Goal: Navigation & Orientation: Understand site structure

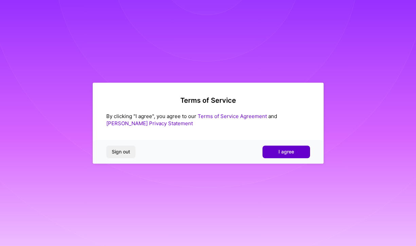
click at [270, 148] on button "I agree" at bounding box center [287, 151] width 48 height 12
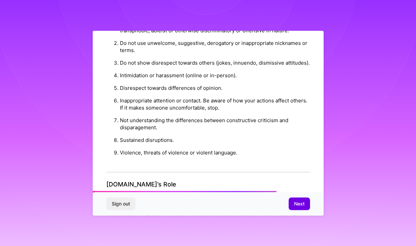
scroll to position [779, 0]
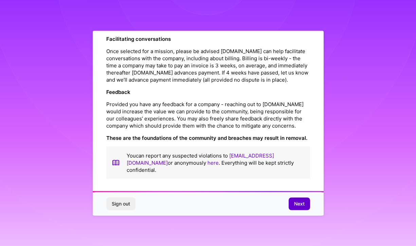
click at [297, 204] on span "Next" at bounding box center [299, 203] width 11 height 7
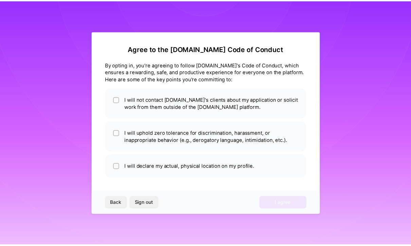
scroll to position [0, 0]
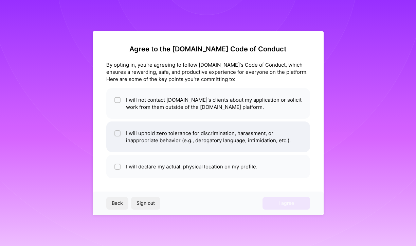
click at [131, 138] on li "I will uphold zero tolerance for discrimination, harassment, or inappropriate b…" at bounding box center [208, 136] width 204 height 31
checkbox input "true"
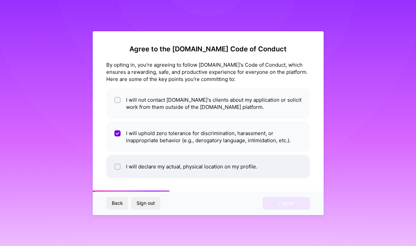
click at [152, 157] on li "I will declare my actual, physical location on my profile." at bounding box center [208, 166] width 204 height 23
checkbox input "true"
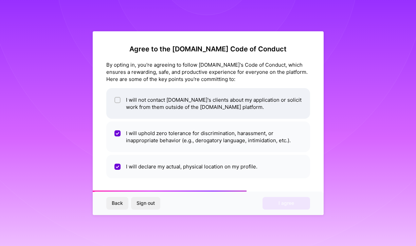
click at [159, 110] on li "I will not contact [DOMAIN_NAME]'s clients about my application or solicit work…" at bounding box center [208, 103] width 204 height 31
checkbox input "true"
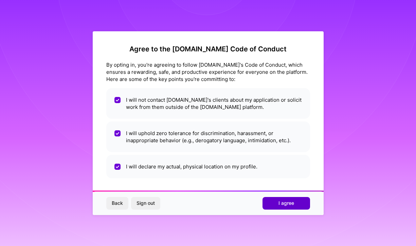
click at [290, 206] on span "I agree" at bounding box center [287, 203] width 16 height 7
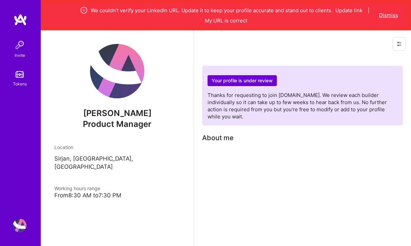
click at [381, 12] on button "Dismiss" at bounding box center [388, 15] width 19 height 7
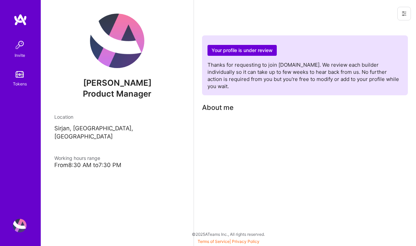
click at [19, 74] on img at bounding box center [20, 74] width 8 height 6
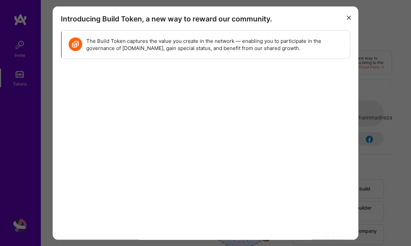
click at [377, 25] on div "Introducing Build Token, a new way to reward our community. The Build Token cap…" at bounding box center [205, 123] width 411 height 246
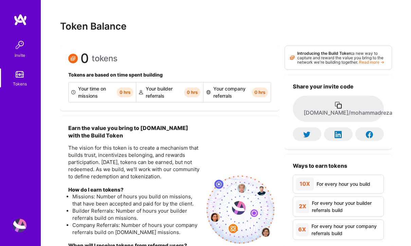
scroll to position [4, 0]
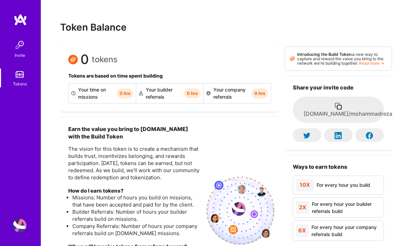
click at [15, 47] on img at bounding box center [20, 45] width 14 height 14
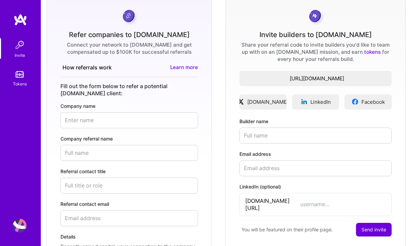
scroll to position [56, 0]
click at [24, 24] on img at bounding box center [21, 20] width 14 height 12
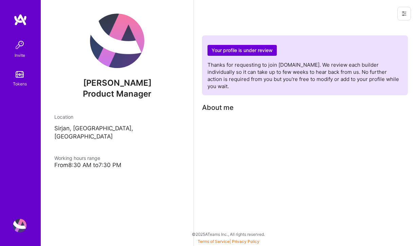
click at [408, 15] on button at bounding box center [405, 14] width 14 height 14
drag, startPoint x: 21, startPoint y: 217, endPoint x: 21, endPoint y: 222, distance: 5.4
click at [21, 222] on div "Invite Tokens Profile" at bounding box center [20, 123] width 41 height 246
click at [21, 222] on img at bounding box center [20, 226] width 14 height 14
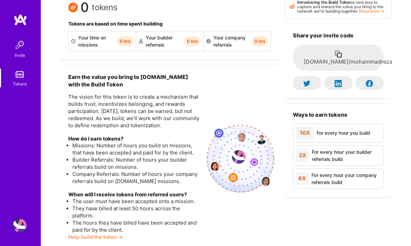
scroll to position [4, 0]
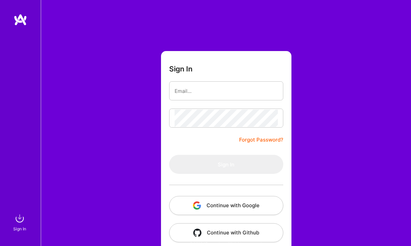
scroll to position [10, 0]
